Goal: Information Seeking & Learning: Compare options

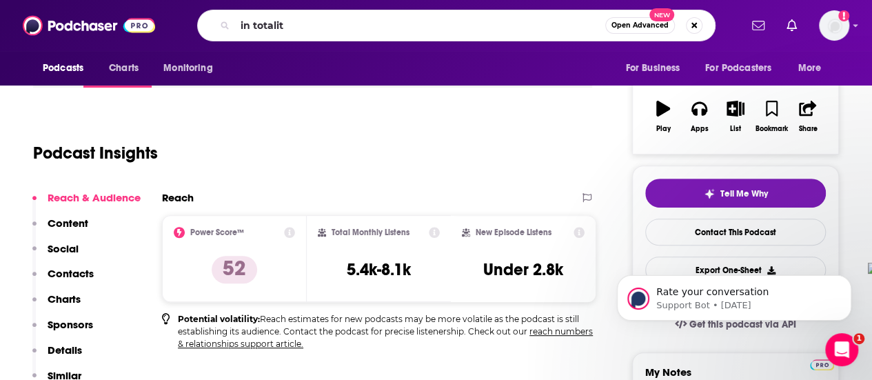
type input "in totality"
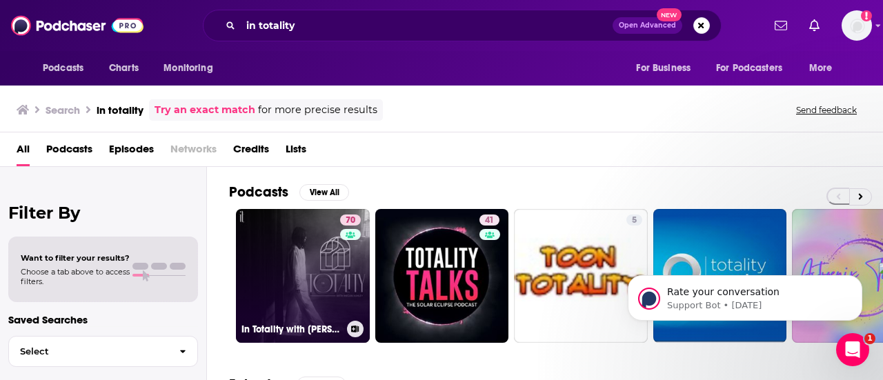
click at [318, 281] on link "70 In Totality with [PERSON_NAME]" at bounding box center [303, 276] width 134 height 134
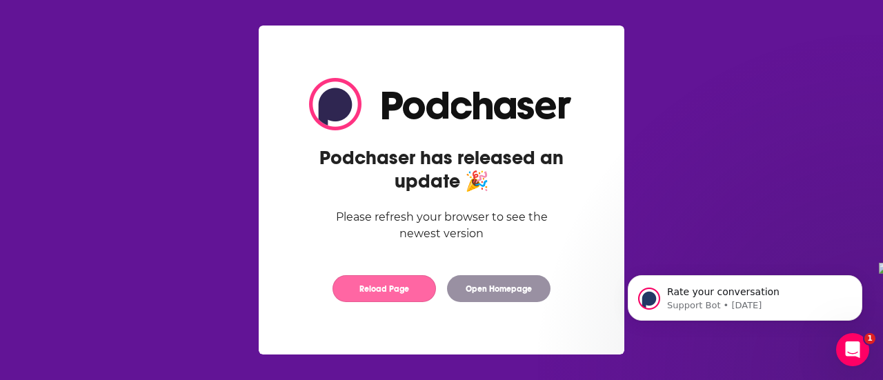
click at [421, 296] on button "Reload Page" at bounding box center [383, 288] width 103 height 27
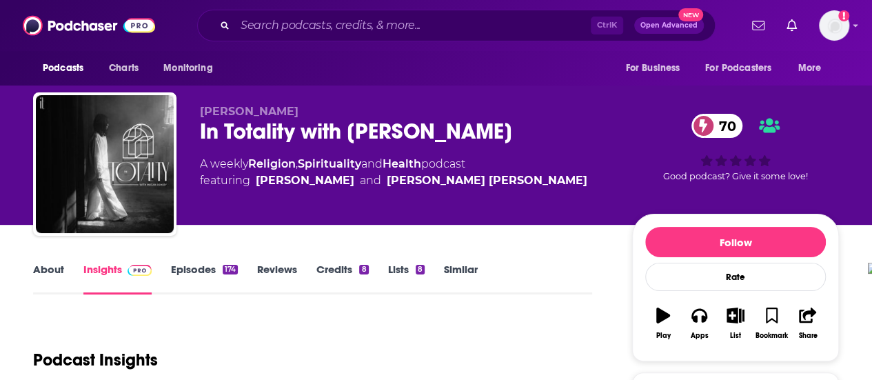
scroll to position [143, 0]
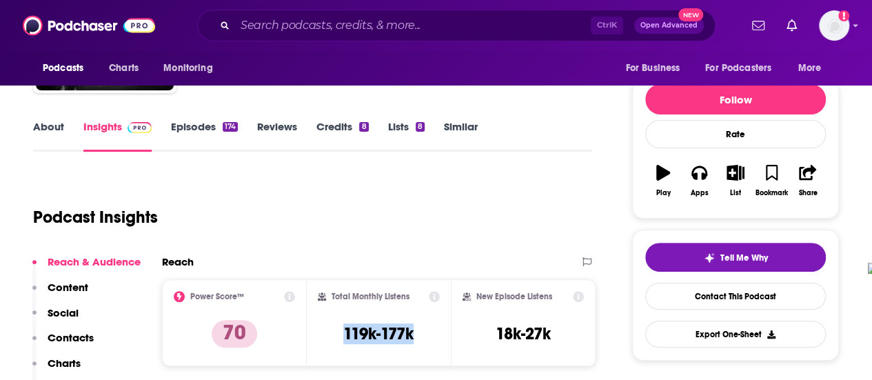
drag, startPoint x: 344, startPoint y: 327, endPoint x: 417, endPoint y: 323, distance: 73.2
click at [417, 323] on div "Total Monthly Listens 119k-177k" at bounding box center [379, 322] width 123 height 63
copy h3 "119k-177k"
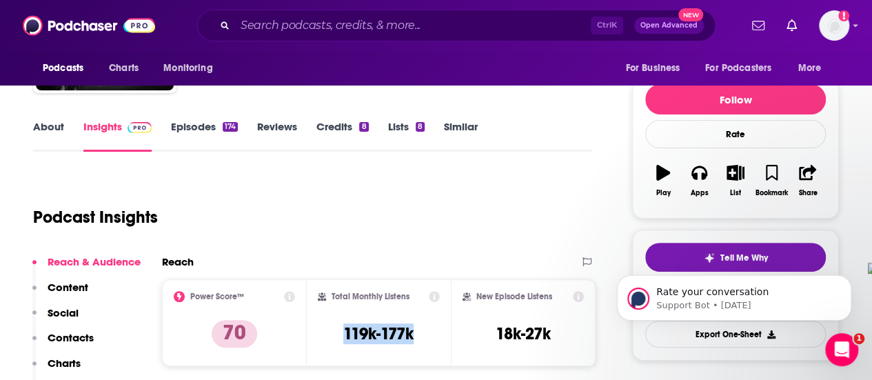
scroll to position [0, 0]
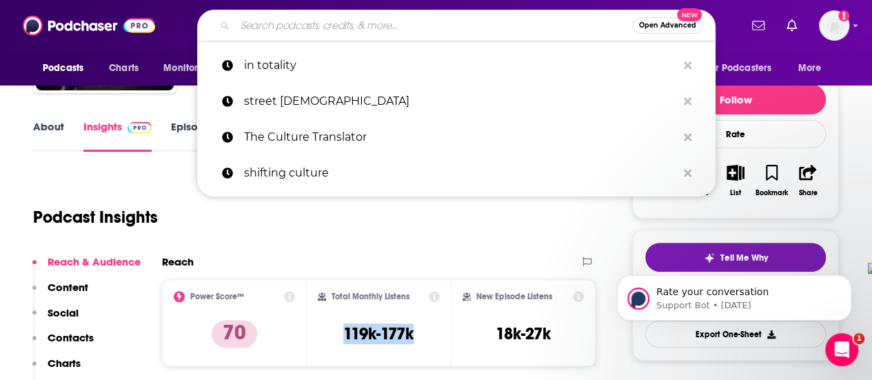
click at [347, 31] on input "Search podcasts, credits, & more..." at bounding box center [434, 25] width 398 height 22
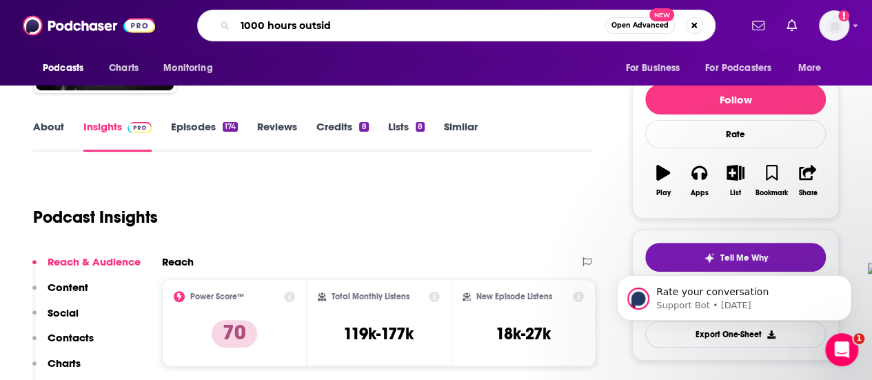
type input "1000 hours outside"
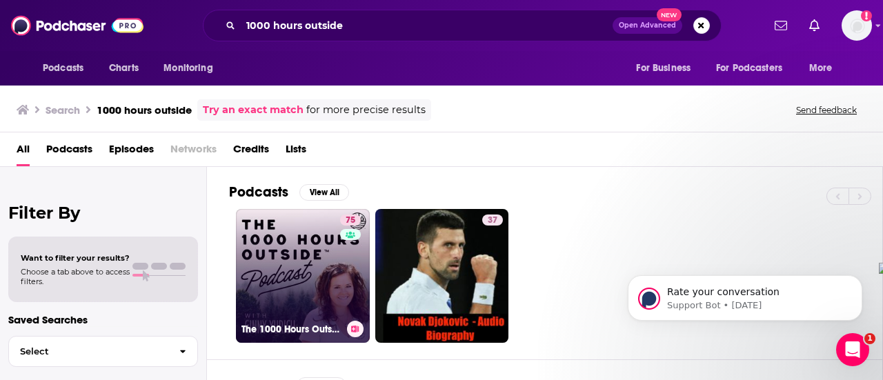
click at [305, 245] on link "75 The 1000 Hours Outside Podcast" at bounding box center [303, 276] width 134 height 134
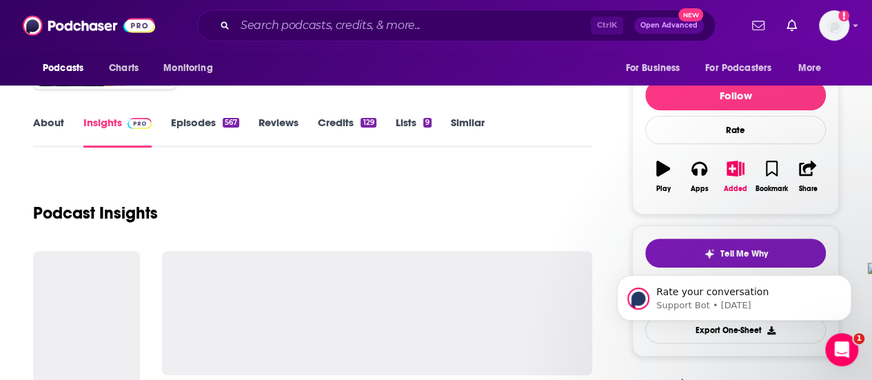
scroll to position [230, 0]
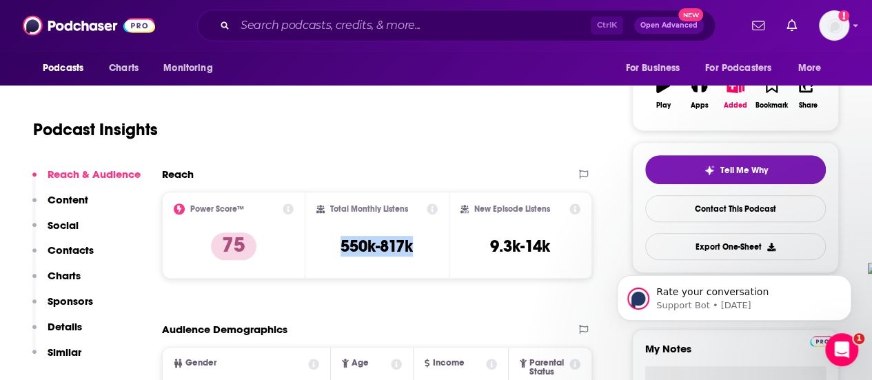
drag, startPoint x: 336, startPoint y: 244, endPoint x: 418, endPoint y: 249, distance: 82.2
click at [418, 249] on div "Total Monthly Listens 550k-817k" at bounding box center [376, 234] width 121 height 63
copy h3 "550k-817k"
click at [367, 23] on input "Search podcasts, credits, & more..." at bounding box center [413, 25] width 356 height 22
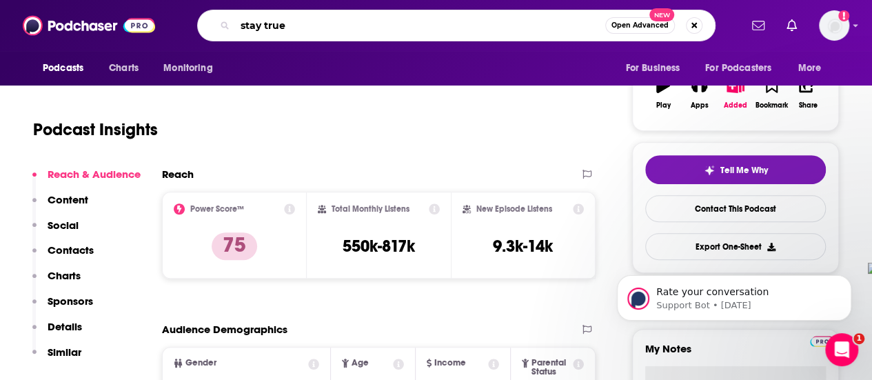
type input "stay true"
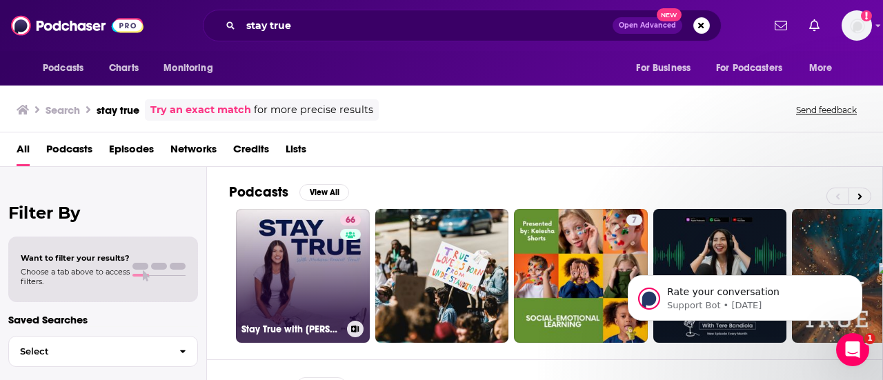
click at [290, 241] on link "66 Stay True with [PERSON_NAME] [PERSON_NAME]" at bounding box center [303, 276] width 134 height 134
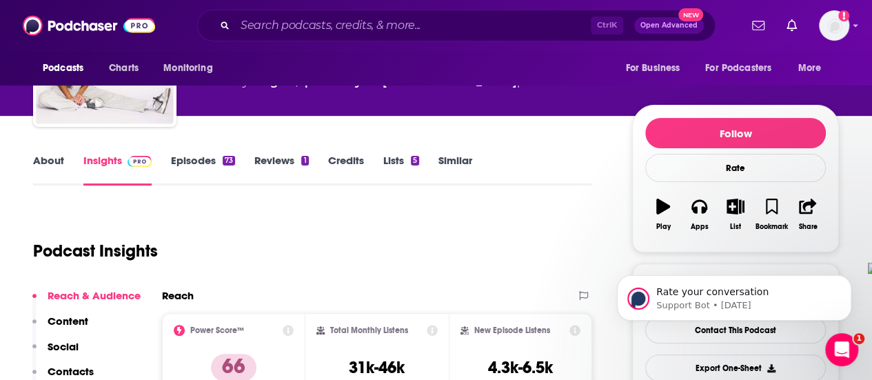
scroll to position [159, 0]
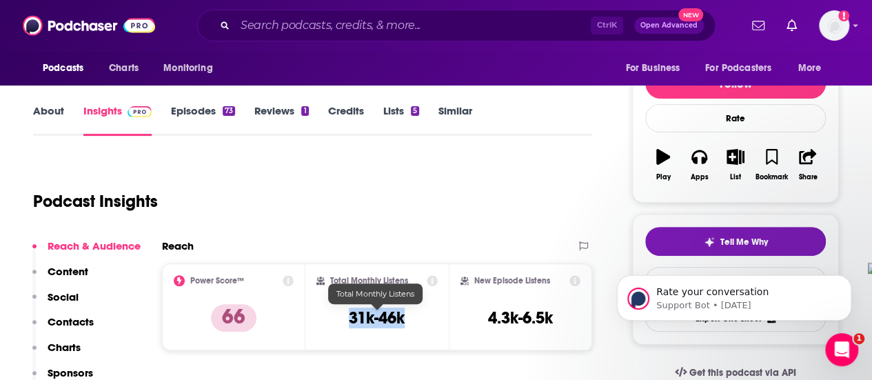
drag, startPoint x: 350, startPoint y: 315, endPoint x: 403, endPoint y: 321, distance: 54.1
click at [403, 321] on h3 "31k-46k" at bounding box center [377, 317] width 56 height 21
copy h3 "31k-46k"
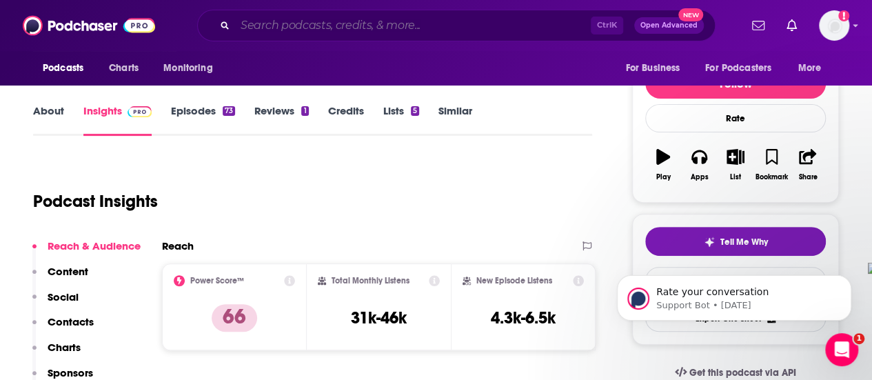
click at [351, 26] on input "Search podcasts, credits, & more..." at bounding box center [413, 25] width 356 height 22
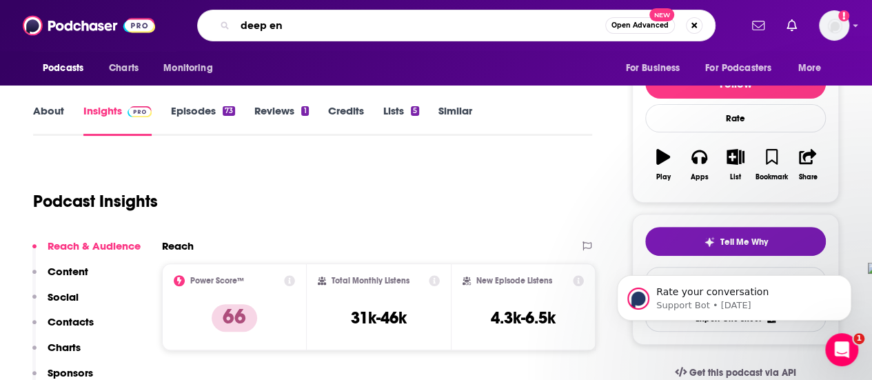
type input "deep end"
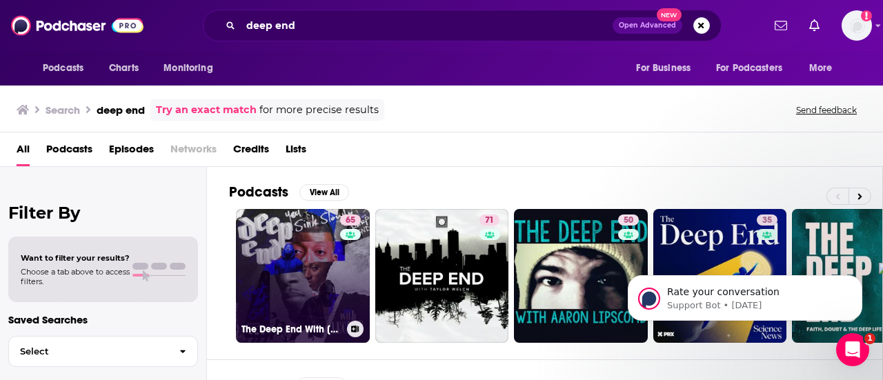
click at [305, 250] on link "65 The Deep End With [PERSON_NAME]" at bounding box center [303, 276] width 134 height 134
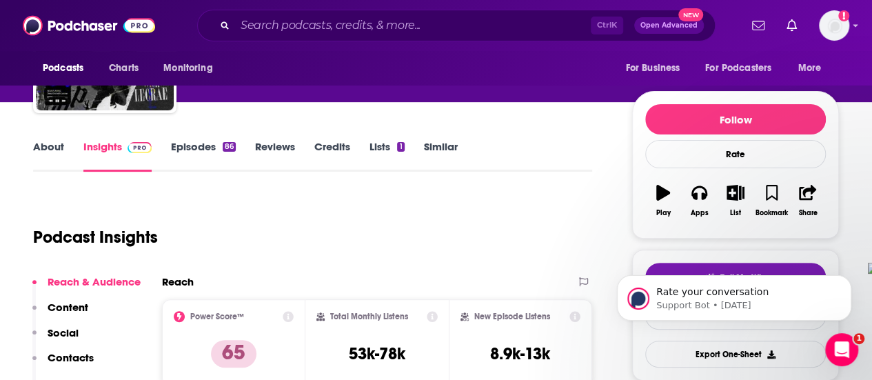
scroll to position [135, 0]
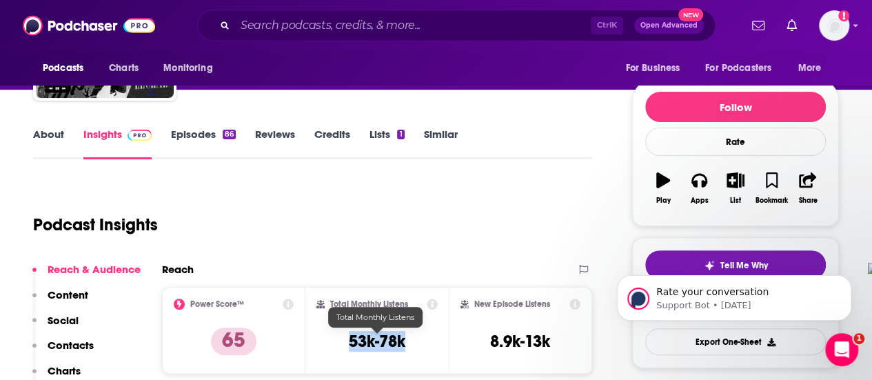
drag, startPoint x: 346, startPoint y: 343, endPoint x: 403, endPoint y: 341, distance: 56.6
click at [403, 341] on div "Total Monthly Listens 53k-78k" at bounding box center [376, 330] width 121 height 63
copy h3 "53k-78k"
